Goal: Transaction & Acquisition: Purchase product/service

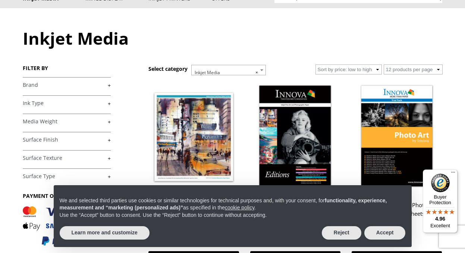
scroll to position [61, 0]
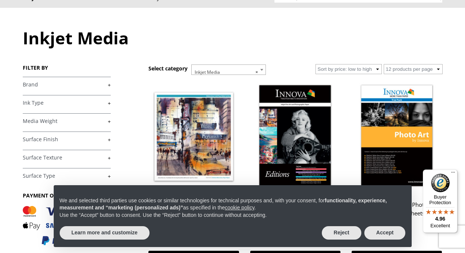
click at [110, 83] on link "+" at bounding box center [67, 84] width 88 height 7
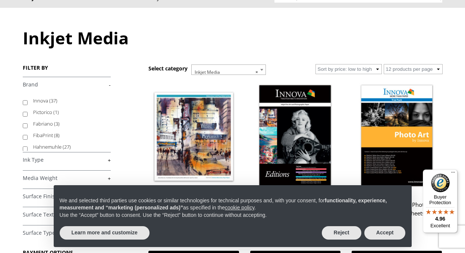
click at [24, 147] on input "Hahnemuhle (27)" at bounding box center [25, 148] width 5 height 5
checkbox input "true"
click at [377, 232] on button "Accept" at bounding box center [384, 232] width 41 height 13
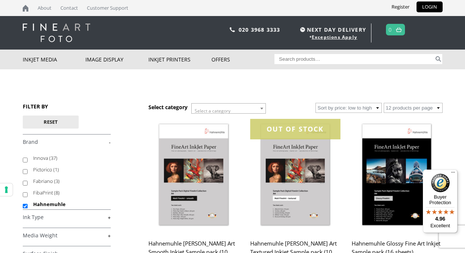
click at [379, 235] on link "ON SALE Hahnemuhle Glossy Fine Art Inkjet Sample pack (16 sheets) £ 22.00 Origi…" at bounding box center [396, 202] width 90 height 166
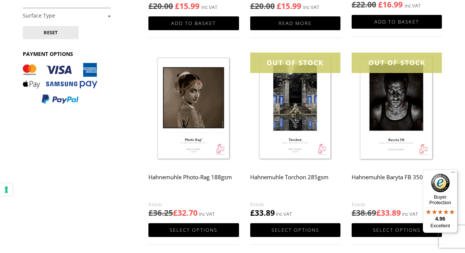
scroll to position [275, 0]
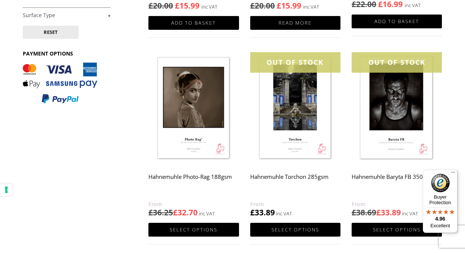
click at [211, 126] on img at bounding box center [193, 108] width 90 height 113
click at [210, 141] on img at bounding box center [193, 108] width 90 height 113
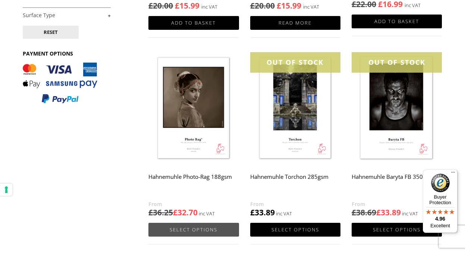
click at [199, 231] on link "Select options" at bounding box center [193, 230] width 90 height 14
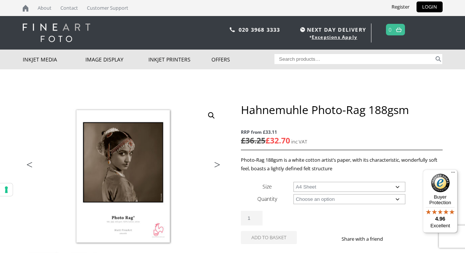
select select "a4-sheet"
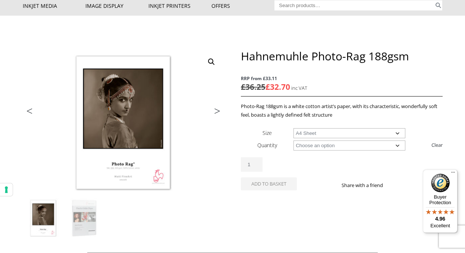
scroll to position [57, 0]
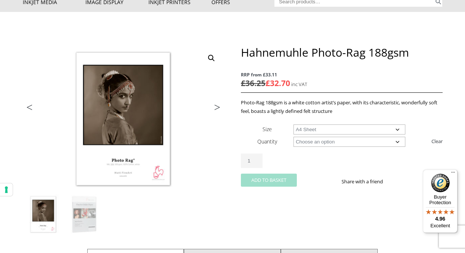
click at [265, 178] on button "Add to basket" at bounding box center [269, 180] width 56 height 13
select select "25-sheets"
select select "a4-sheet"
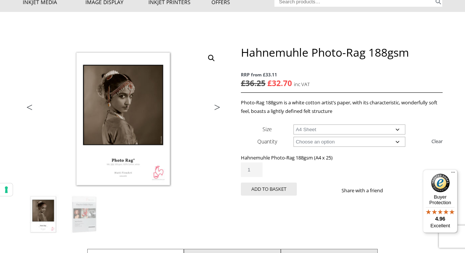
click at [281, 177] on div "Hahnemuhle Photo-Rag 188gsm quantity 1" at bounding box center [341, 169] width 201 height 15
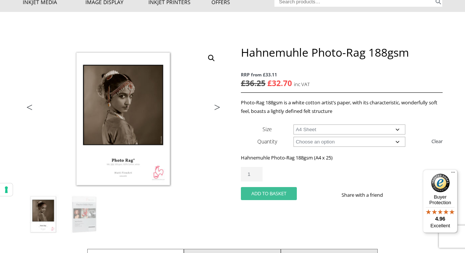
click at [274, 193] on button "Add to basket" at bounding box center [269, 193] width 56 height 13
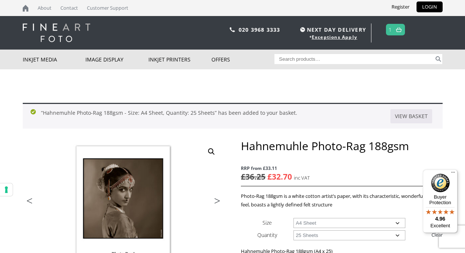
click at [393, 29] on span "1" at bounding box center [395, 30] width 19 height 12
click at [395, 30] on link at bounding box center [398, 29] width 9 height 11
click at [395, 28] on link at bounding box center [398, 29] width 9 height 11
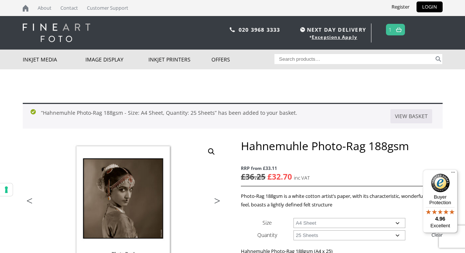
click at [395, 28] on link at bounding box center [398, 29] width 9 height 11
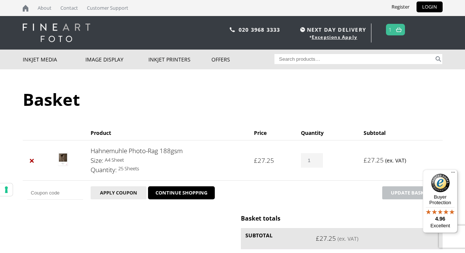
click at [402, 26] on link at bounding box center [398, 29] width 9 height 11
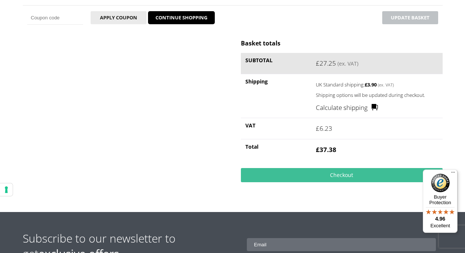
scroll to position [176, 0]
